Goal: Information Seeking & Learning: Learn about a topic

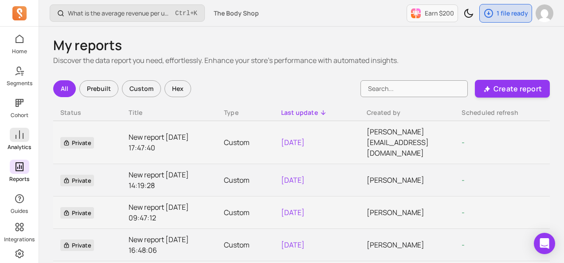
click at [23, 133] on icon at bounding box center [20, 134] width 8 height 8
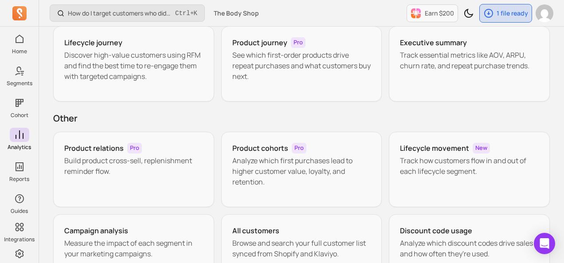
scroll to position [89, 0]
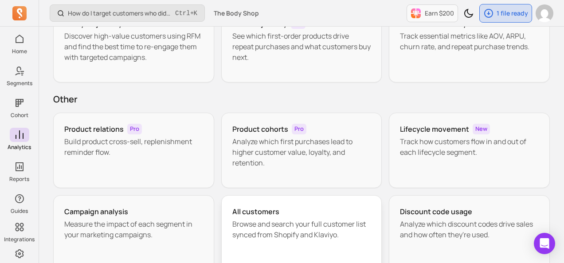
click at [244, 226] on p "Browse and search your full customer list synced from Shopify and Klaviyo." at bounding box center [301, 228] width 139 height 21
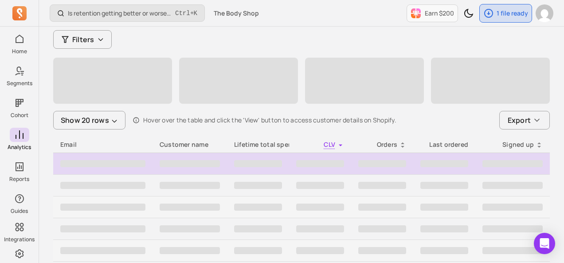
scroll to position [133, 0]
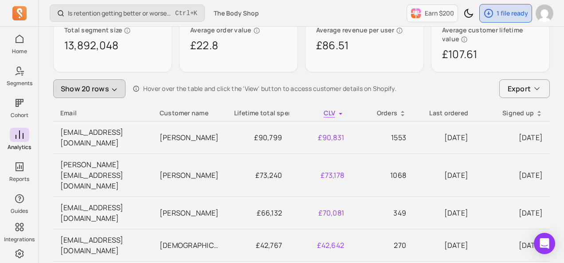
click at [109, 84] on button "Show 20 rows" at bounding box center [89, 88] width 72 height 19
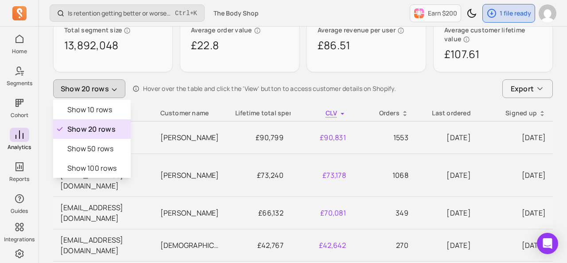
click at [111, 85] on button "Show 20 rows" at bounding box center [89, 88] width 72 height 19
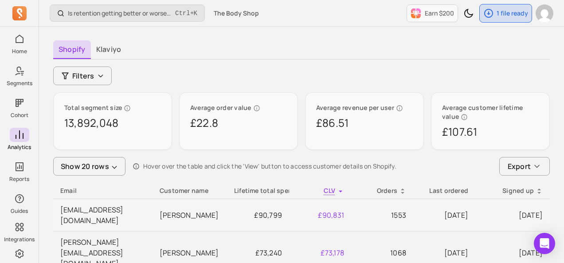
scroll to position [44, 0]
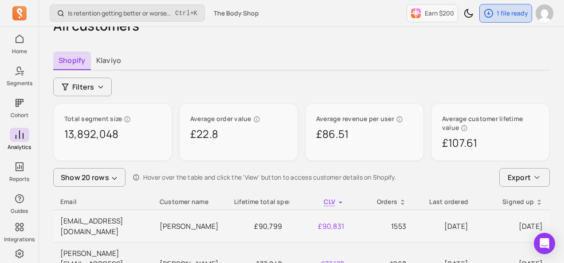
click at [517, 143] on p "£107.61" at bounding box center [490, 143] width 97 height 14
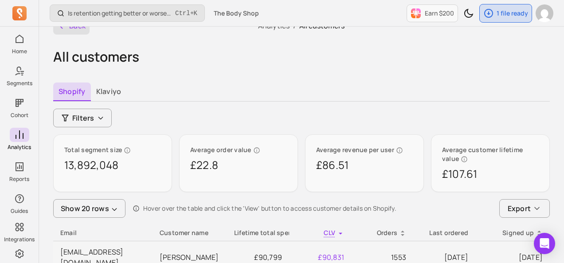
scroll to position [0, 0]
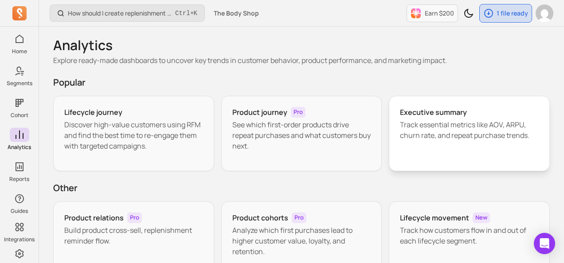
click at [416, 148] on div "Executive summary Track essential metrics like AOV, ARPU, churn rate, and repea…" at bounding box center [469, 133] width 161 height 75
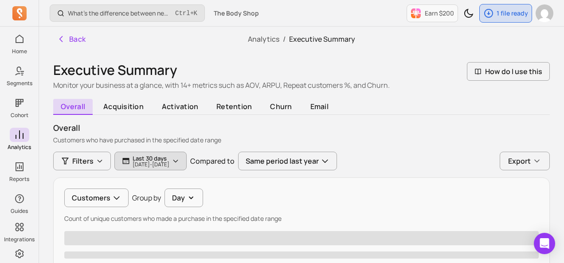
click at [160, 159] on p "Last 30 days" at bounding box center [151, 158] width 37 height 7
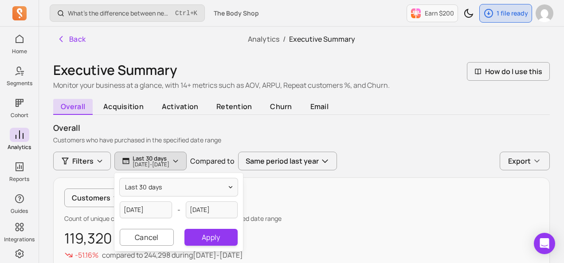
click at [337, 199] on div "Customers Group by Day" at bounding box center [301, 197] width 474 height 19
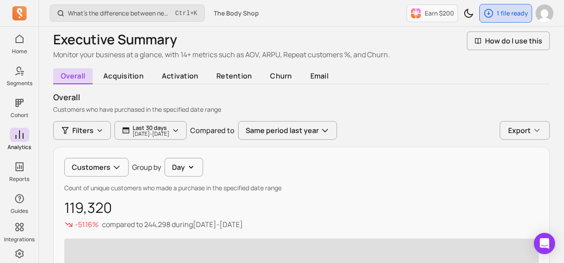
scroll to position [44, 0]
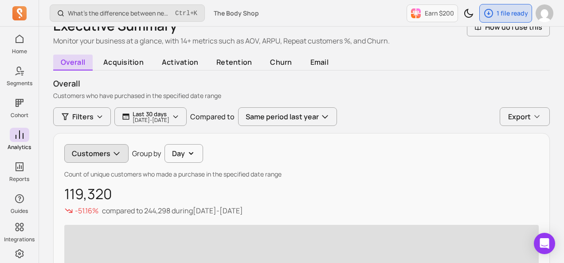
click at [81, 151] on button "Customers" at bounding box center [96, 153] width 64 height 19
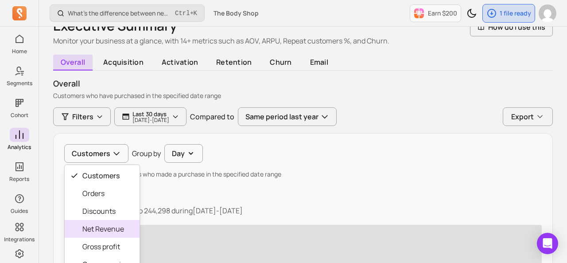
drag, startPoint x: 94, startPoint y: 226, endPoint x: 204, endPoint y: 183, distance: 118.3
click at [96, 226] on span "Net Revenue" at bounding box center [103, 228] width 43 height 11
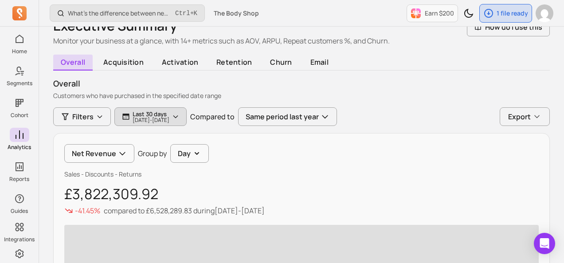
click at [151, 117] on p "[DATE] - [DATE]" at bounding box center [151, 119] width 37 height 5
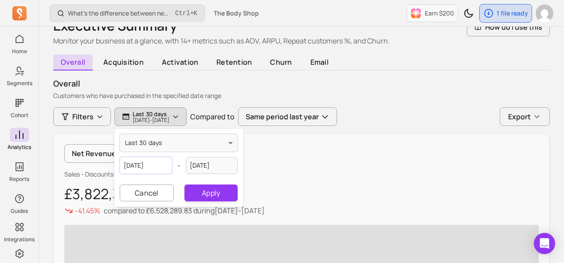
click at [159, 163] on input "[DATE]" at bounding box center [146, 165] width 52 height 17
select select "2025"
select select "August"
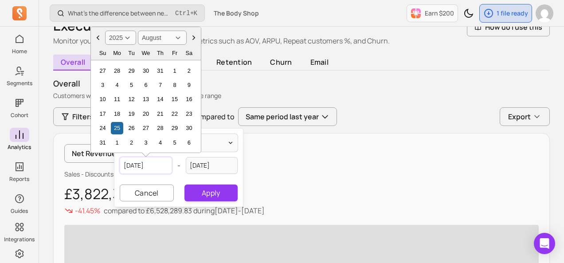
drag, startPoint x: 134, startPoint y: 164, endPoint x: 149, endPoint y: 177, distance: 19.5
click at [135, 164] on input "[DATE]" at bounding box center [146, 165] width 52 height 17
type input "[DATE]"
select select "2019"
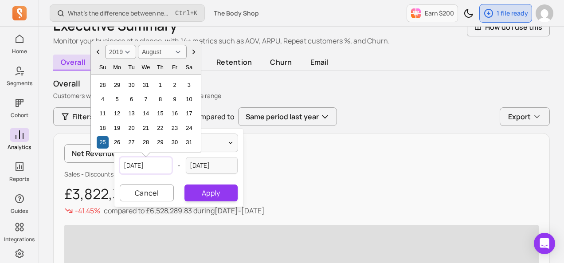
drag, startPoint x: 159, startPoint y: 166, endPoint x: 163, endPoint y: 173, distance: 8.0
click at [158, 168] on input "[DATE]" at bounding box center [146, 165] width 52 height 17
type input "2019-"
select select "January"
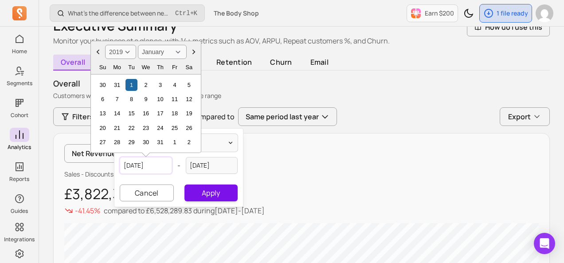
type input "[DATE]"
click at [215, 193] on button "Apply" at bounding box center [210, 192] width 53 height 17
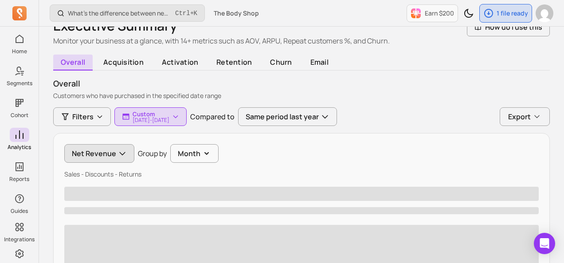
click at [109, 153] on button "Net Revenue" at bounding box center [99, 153] width 70 height 19
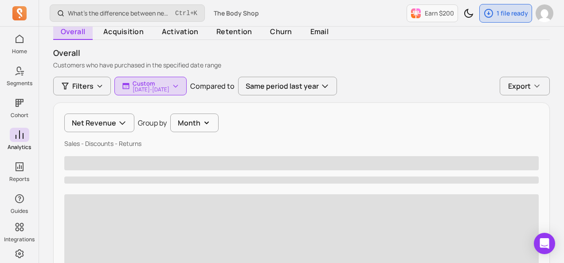
scroll to position [89, 0]
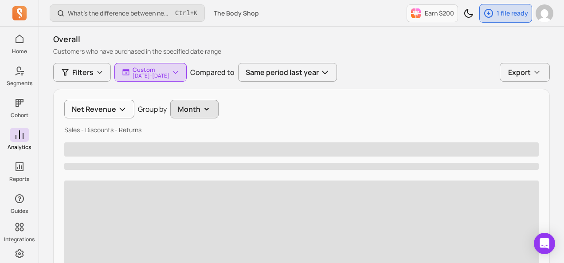
click at [196, 117] on button "Month" at bounding box center [194, 109] width 48 height 19
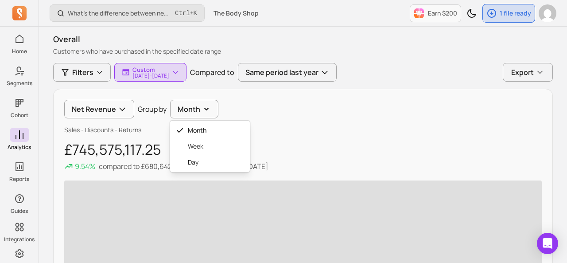
click at [299, 117] on div "Net Revenue Group by Month Month Week Day Sales - Discounts - Returns £745,575,…" at bounding box center [303, 235] width 500 height 293
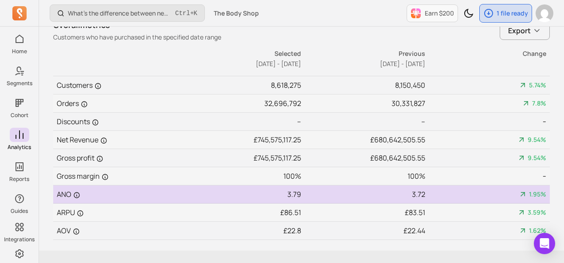
scroll to position [519, 0]
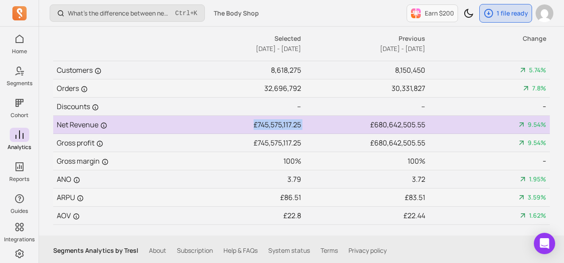
drag, startPoint x: 253, startPoint y: 124, endPoint x: 316, endPoint y: 124, distance: 63.4
click at [316, 123] on tr "Net Revenue £745,575,117.25 £680,642,505.55 9.54%" at bounding box center [301, 125] width 496 height 18
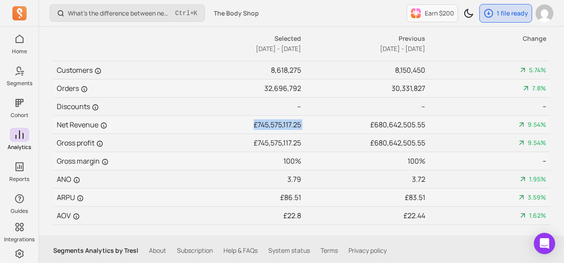
copy td "£745,575,117.25"
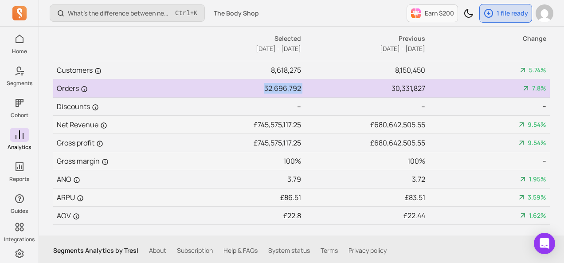
drag, startPoint x: 265, startPoint y: 86, endPoint x: 302, endPoint y: 86, distance: 36.8
click at [302, 86] on tr "Orders 32,696,792 30,331,827 7.8%" at bounding box center [301, 88] width 496 height 18
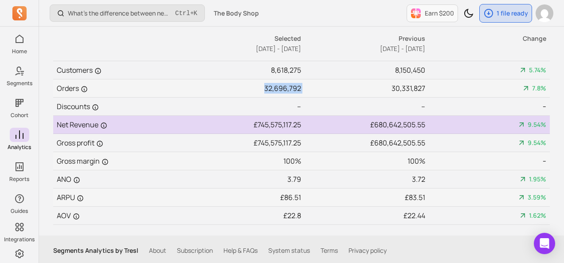
copy td "32,696,792"
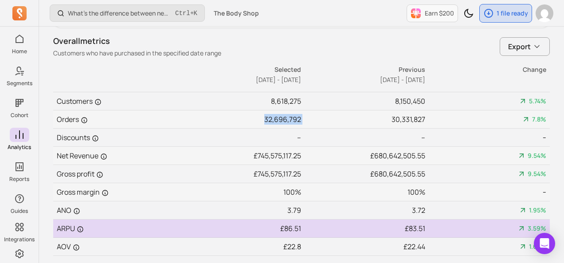
scroll to position [474, 0]
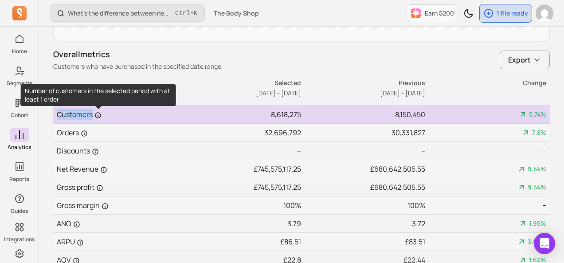
drag, startPoint x: 57, startPoint y: 116, endPoint x: 96, endPoint y: 116, distance: 39.0
click at [96, 116] on td "Customers" at bounding box center [115, 114] width 124 height 18
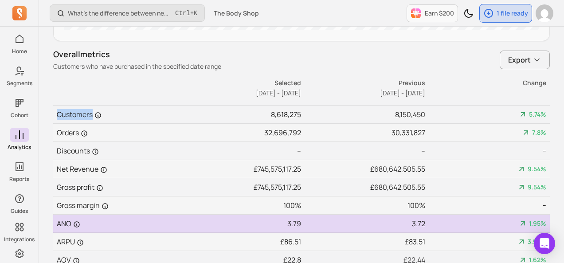
copy td "Customers"
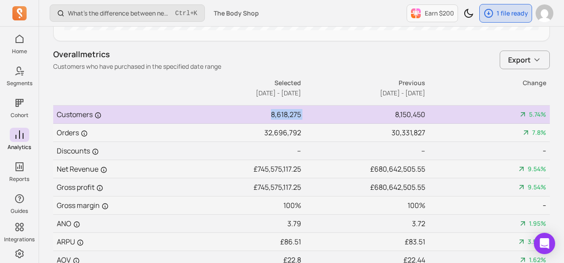
drag, startPoint x: 269, startPoint y: 114, endPoint x: 303, endPoint y: 116, distance: 33.7
click at [303, 114] on tr "Customers 8,618,275 8,150,450 5.74%" at bounding box center [301, 114] width 496 height 18
copy td "8,618,275"
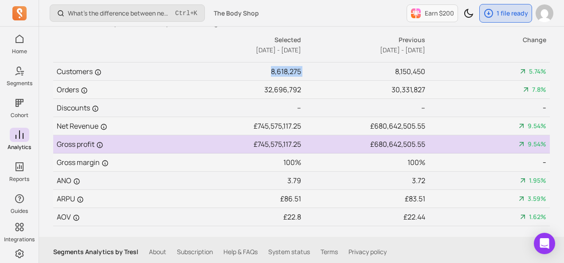
scroll to position [519, 0]
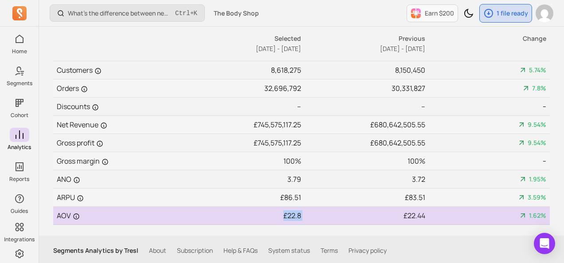
drag, startPoint x: 281, startPoint y: 214, endPoint x: 302, endPoint y: 214, distance: 21.3
click at [302, 214] on tr "AOV £22.8 £22.44 1.62%" at bounding box center [301, 216] width 496 height 18
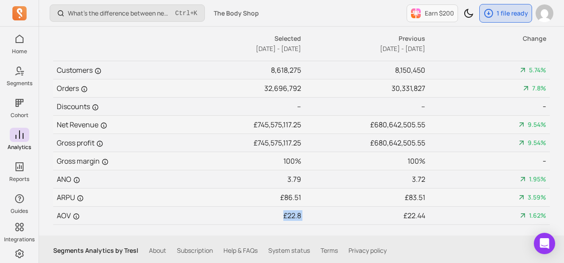
copy td "£22.8"
